Goal: Register for event/course

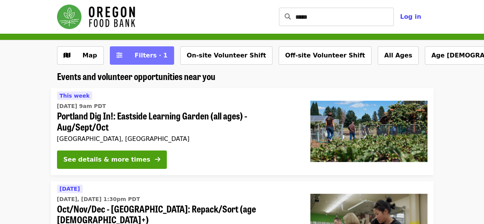
click at [117, 54] on icon "sliders-h icon" at bounding box center [119, 55] width 6 height 7
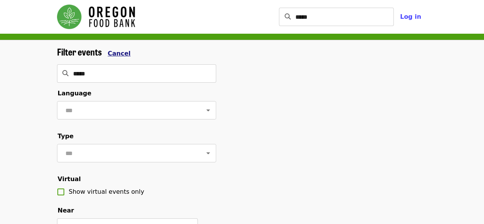
click at [109, 55] on span "Cancel" at bounding box center [119, 53] width 23 height 7
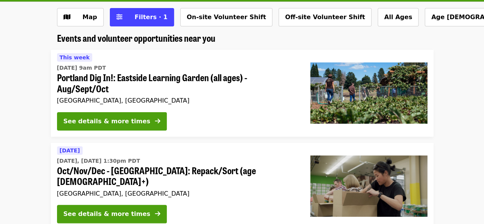
scroll to position [115, 0]
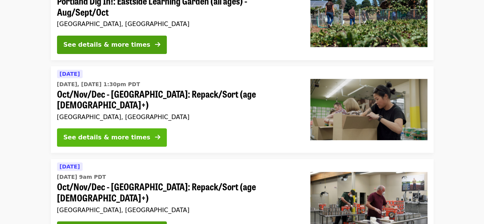
click at [87, 133] on div "See details & more times" at bounding box center [106, 137] width 87 height 9
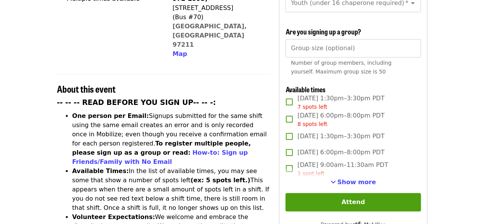
scroll to position [268, 0]
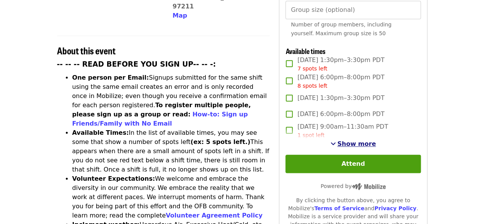
click at [344, 140] on span "Show more" at bounding box center [356, 143] width 39 height 7
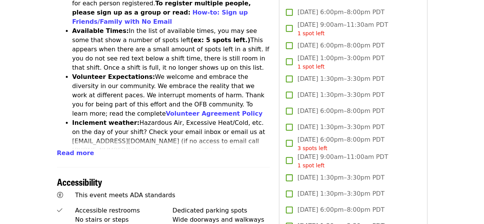
scroll to position [382, 0]
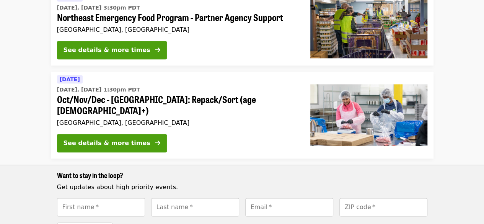
scroll to position [382, 0]
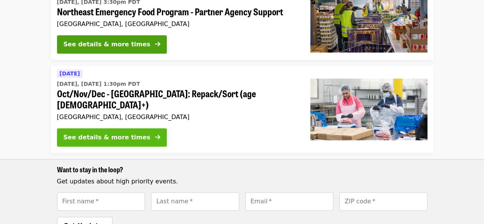
click at [124, 133] on div "See details & more times" at bounding box center [106, 137] width 87 height 9
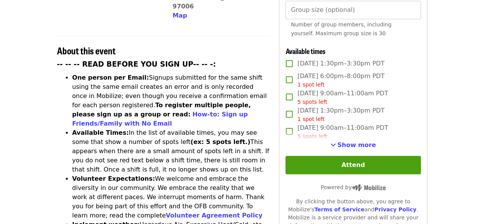
scroll to position [268, 0]
click at [345, 143] on span "Show more" at bounding box center [356, 144] width 39 height 7
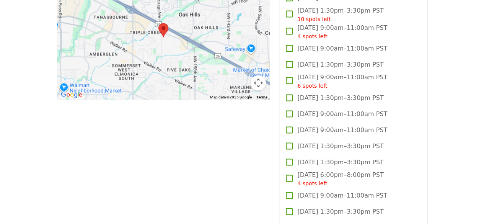
scroll to position [650, 0]
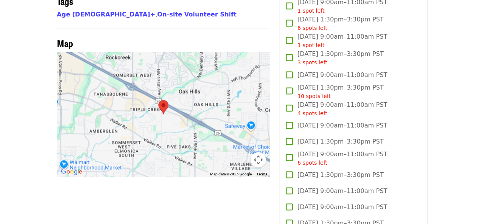
drag, startPoint x: 141, startPoint y: 109, endPoint x: 119, endPoint y: 88, distance: 31.1
click at [115, 89] on div at bounding box center [163, 114] width 213 height 124
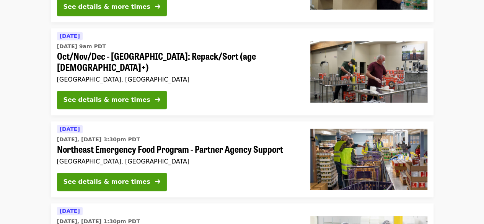
scroll to position [229, 0]
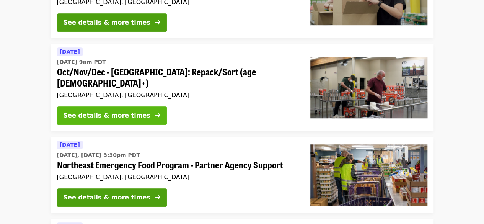
click at [130, 106] on button "See details & more times" at bounding box center [112, 115] width 110 height 18
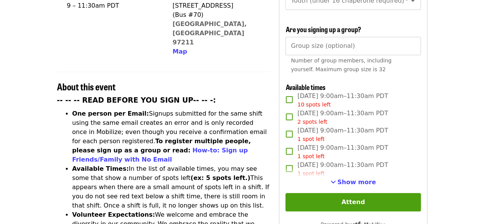
scroll to position [229, 0]
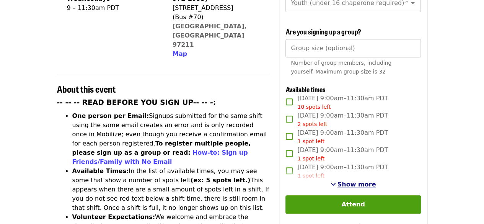
click at [351, 182] on span "Show more" at bounding box center [356, 183] width 39 height 7
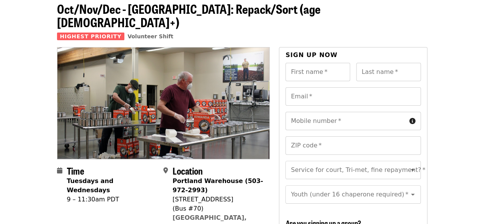
scroll to position [0, 0]
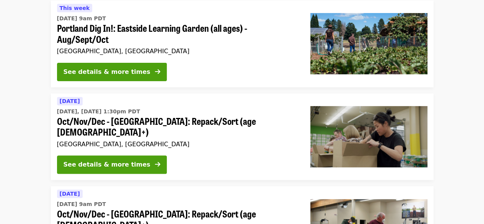
scroll to position [76, 0]
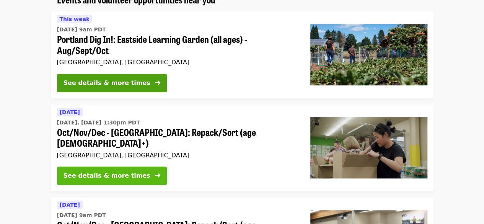
click at [132, 171] on div "See details & more times" at bounding box center [106, 175] width 87 height 9
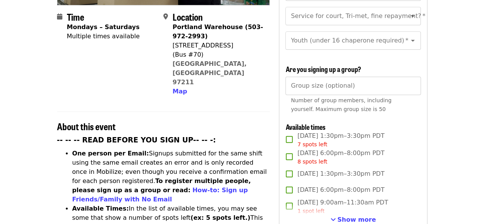
scroll to position [229, 0]
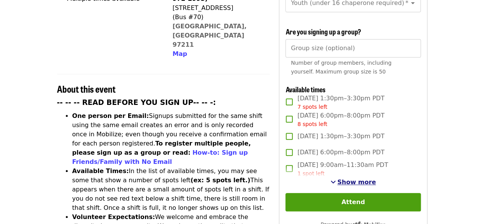
click at [348, 178] on span "Show more" at bounding box center [356, 181] width 39 height 7
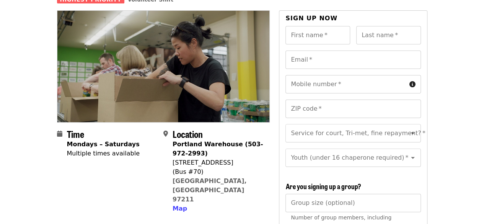
scroll to position [0, 0]
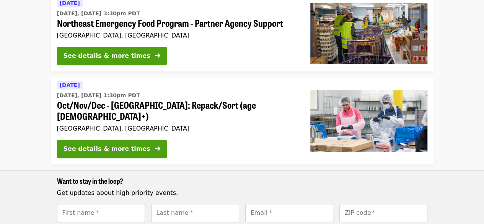
scroll to position [382, 0]
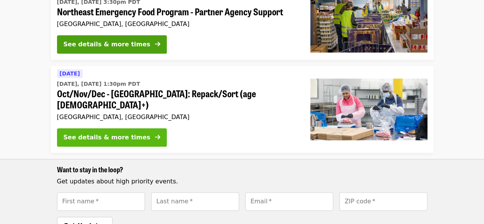
click at [104, 133] on div "See details & more times" at bounding box center [106, 137] width 87 height 9
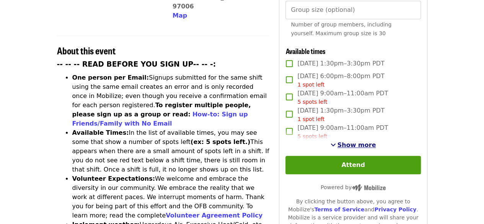
click at [346, 143] on span "Show more" at bounding box center [356, 144] width 39 height 7
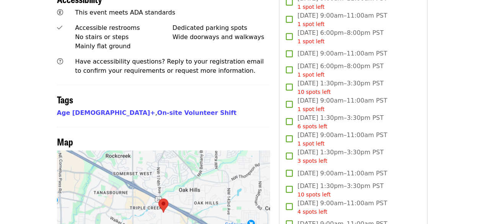
scroll to position [535, 0]
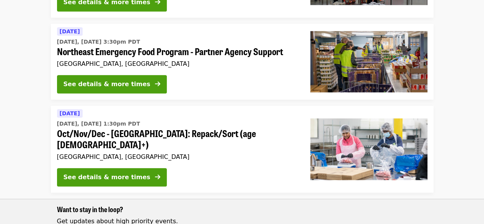
scroll to position [344, 0]
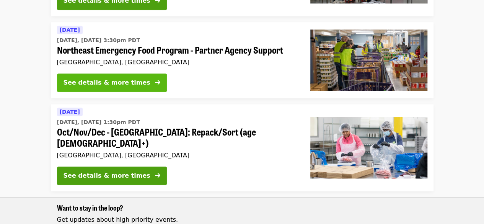
click at [119, 73] on button "See details & more times" at bounding box center [112, 82] width 110 height 18
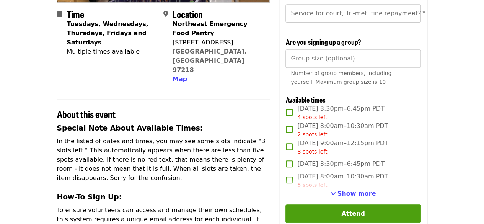
scroll to position [229, 0]
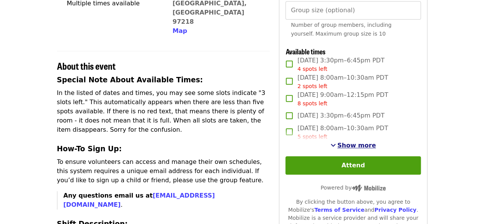
click at [343, 148] on span "Show more" at bounding box center [356, 144] width 39 height 7
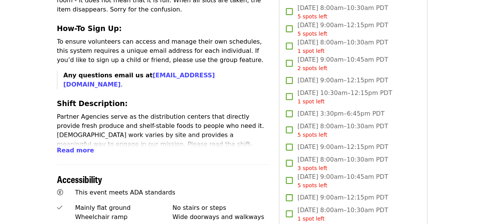
scroll to position [344, 0]
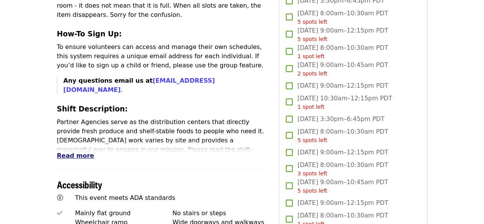
click at [68, 152] on span "Read more" at bounding box center [75, 155] width 37 height 7
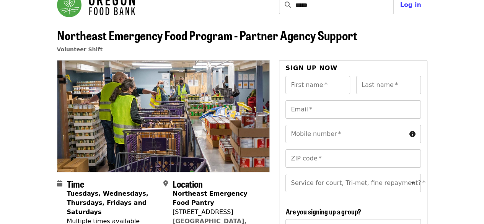
scroll to position [0, 0]
